Goal: Transaction & Acquisition: Purchase product/service

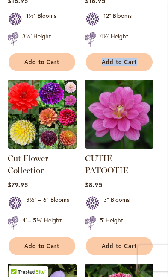
scroll to position [1904, 0]
click at [115, 241] on button "Add to Cart" at bounding box center [119, 246] width 67 height 18
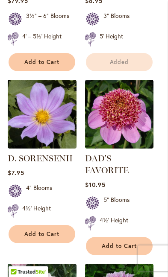
scroll to position [2092, 0]
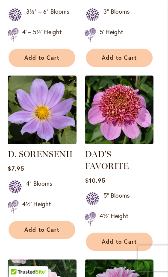
click at [28, 102] on img at bounding box center [42, 110] width 69 height 69
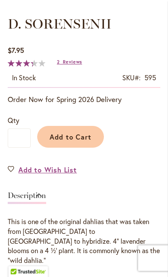
scroll to position [299, 0]
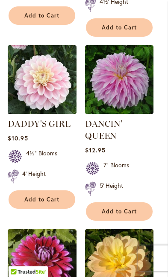
scroll to position [2305, 0]
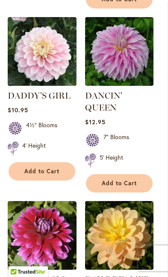
click at [38, 165] on button "Add to Cart" at bounding box center [42, 171] width 67 height 18
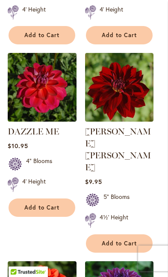
scroll to position [2659, 0]
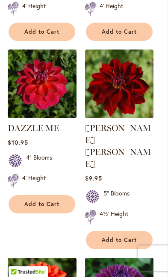
click at [53, 201] on span "Add to Cart" at bounding box center [41, 204] width 35 height 7
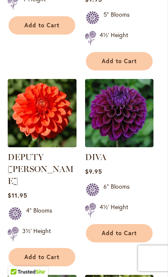
scroll to position [2838, 0]
click at [53, 254] on span "Add to Cart" at bounding box center [41, 257] width 35 height 7
click at [130, 230] on span "Add to Cart" at bounding box center [119, 233] width 35 height 7
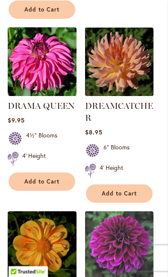
scroll to position [3469, 0]
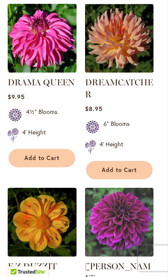
click at [26, 188] on img at bounding box center [42, 222] width 69 height 69
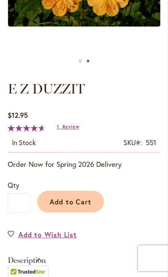
scroll to position [239, 0]
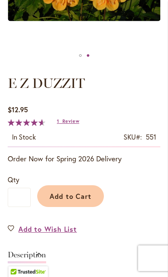
click at [83, 186] on button "Add to Cart" at bounding box center [70, 196] width 67 height 22
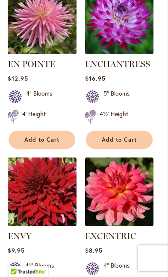
scroll to position [4019, 0]
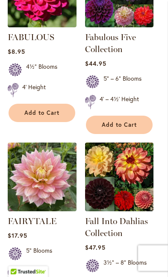
scroll to position [4421, 0]
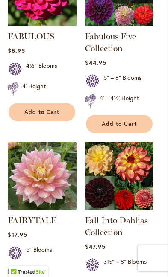
click at [146, 142] on img at bounding box center [119, 176] width 69 height 69
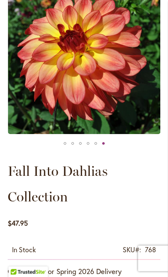
scroll to position [151, 0]
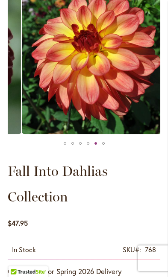
click at [117, 101] on img "Fall Into Dahlias Collection" at bounding box center [98, 58] width 153 height 153
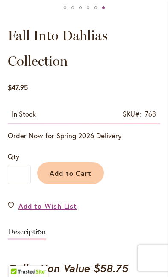
scroll to position [282, 0]
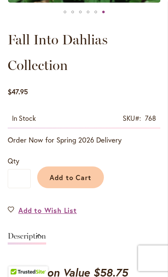
click at [80, 176] on span "Add to Cart" at bounding box center [71, 177] width 42 height 9
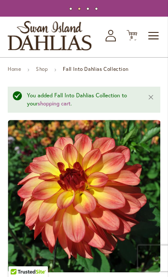
scroll to position [51, 0]
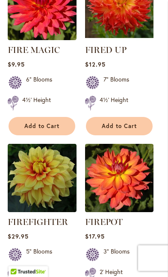
scroll to position [4928, 0]
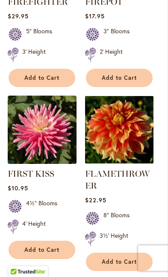
scroll to position [5195, 0]
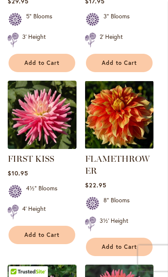
click at [119, 244] on span "Add to Cart" at bounding box center [119, 247] width 35 height 7
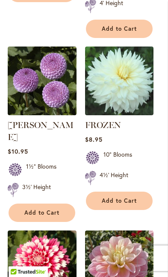
scroll to position [5794, 0]
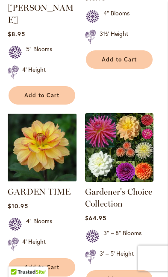
scroll to position [486, 0]
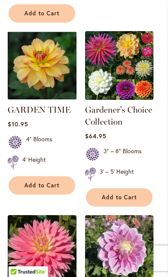
click at [71, 176] on button "Add to Cart" at bounding box center [42, 185] width 67 height 18
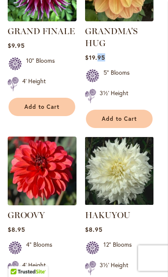
scroll to position [2093, 0]
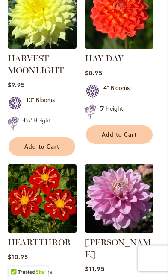
scroll to position [2586, 0]
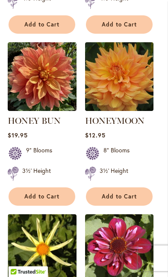
scroll to position [3660, 0]
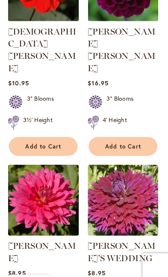
scroll to position [5890, 0]
